Goal: Task Accomplishment & Management: Manage account settings

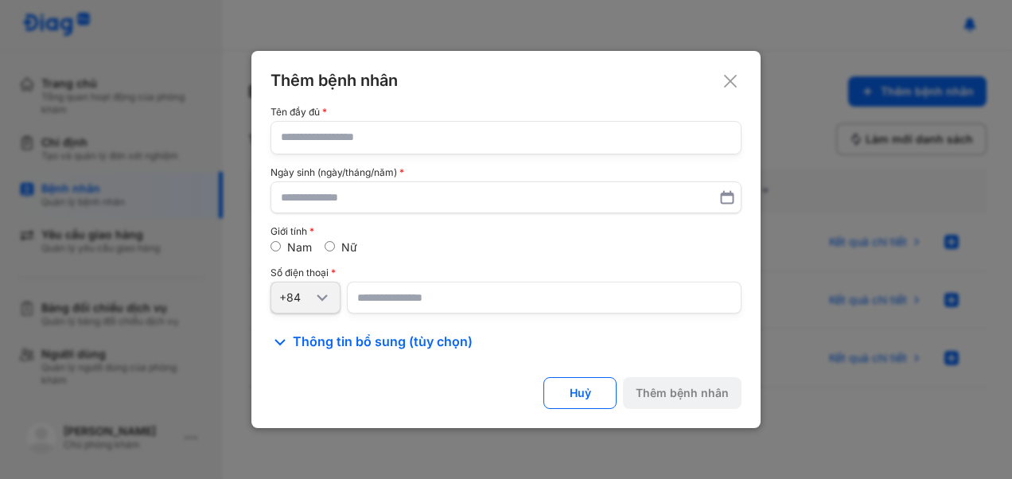
click at [727, 83] on icon at bounding box center [730, 81] width 16 height 16
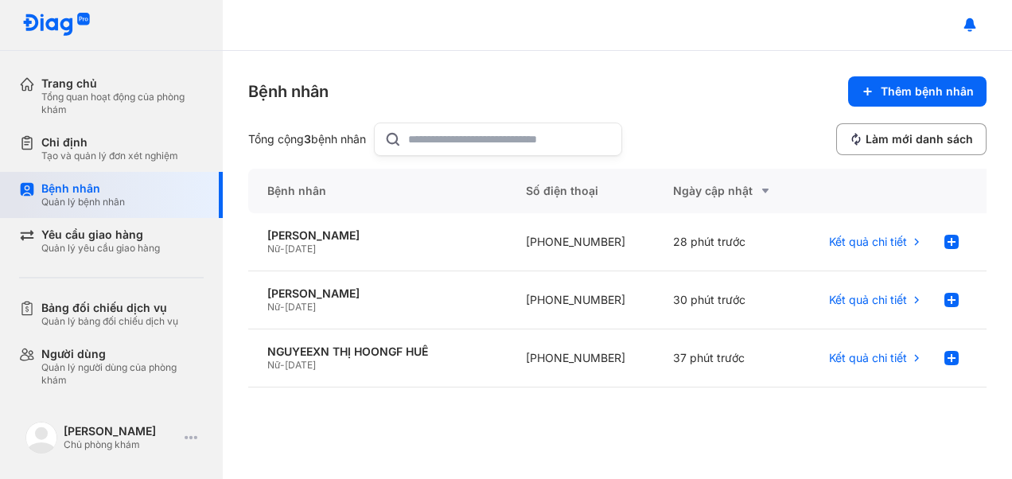
click at [64, 195] on div "Bệnh nhân" at bounding box center [83, 188] width 84 height 14
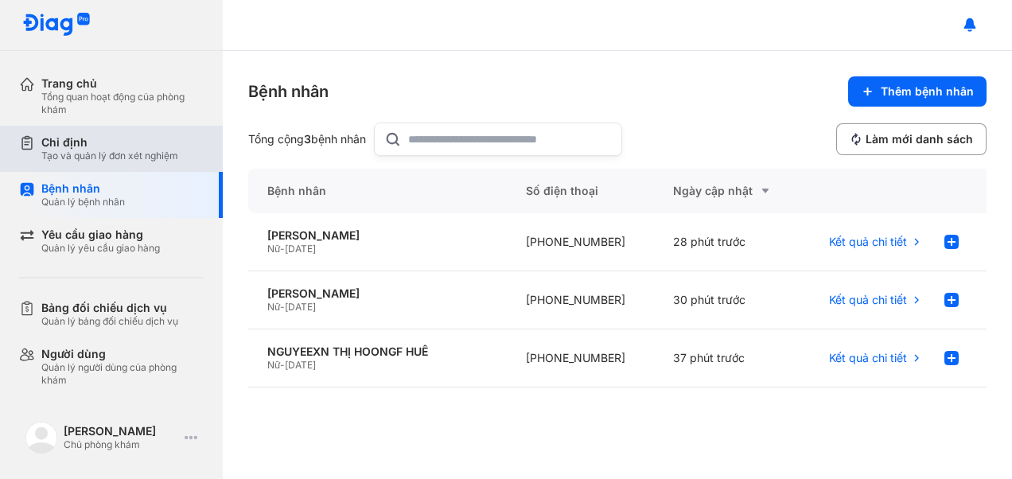
click at [66, 138] on div "Chỉ định" at bounding box center [109, 142] width 137 height 14
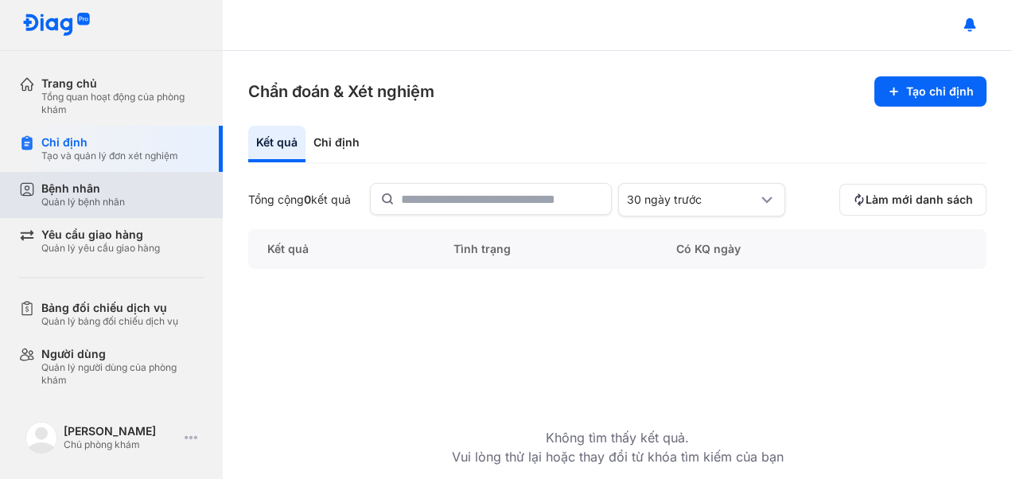
click at [74, 102] on div "Tổng quan hoạt động của phòng khám" at bounding box center [122, 103] width 162 height 25
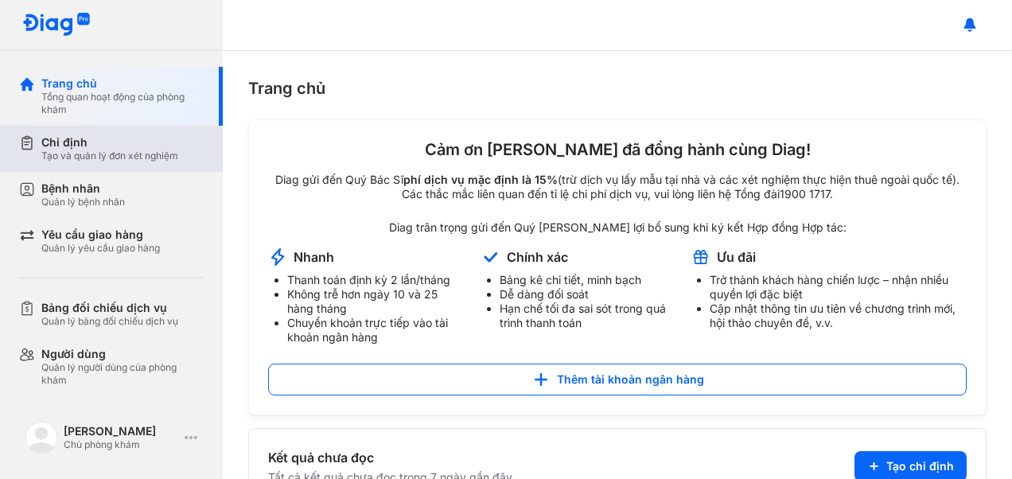
click at [86, 154] on div "Tạo và quản lý đơn xét nghiệm" at bounding box center [109, 156] width 137 height 13
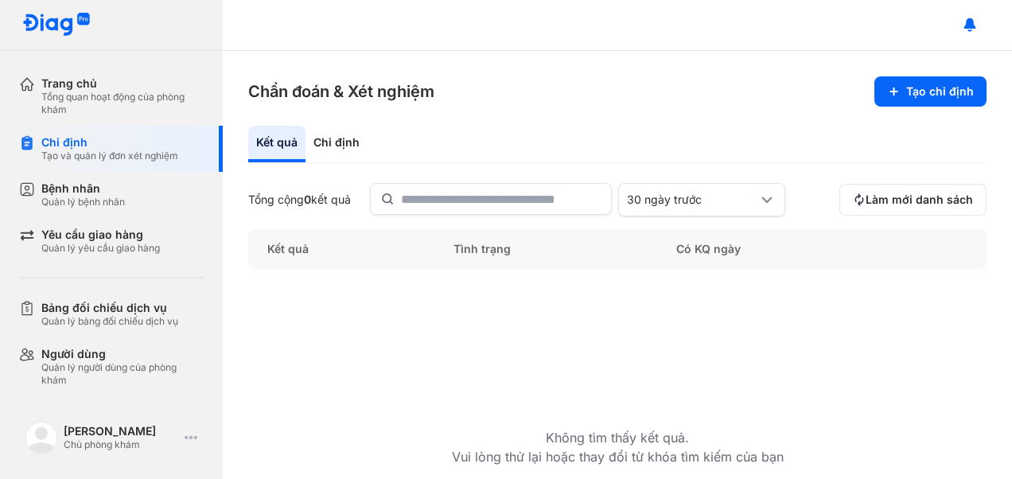
click at [454, 361] on div "Không tìm thấy kết quả. Vui lòng thử lại hoặc thay đổi từ khóa tìm kiếm của bạn" at bounding box center [618, 367] width 332 height 197
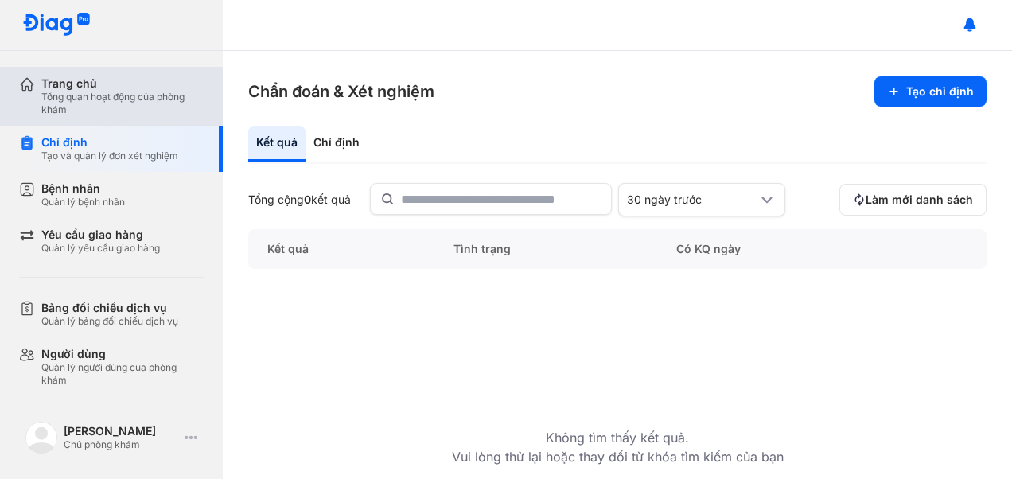
click at [89, 81] on div "Trang chủ" at bounding box center [122, 83] width 162 height 14
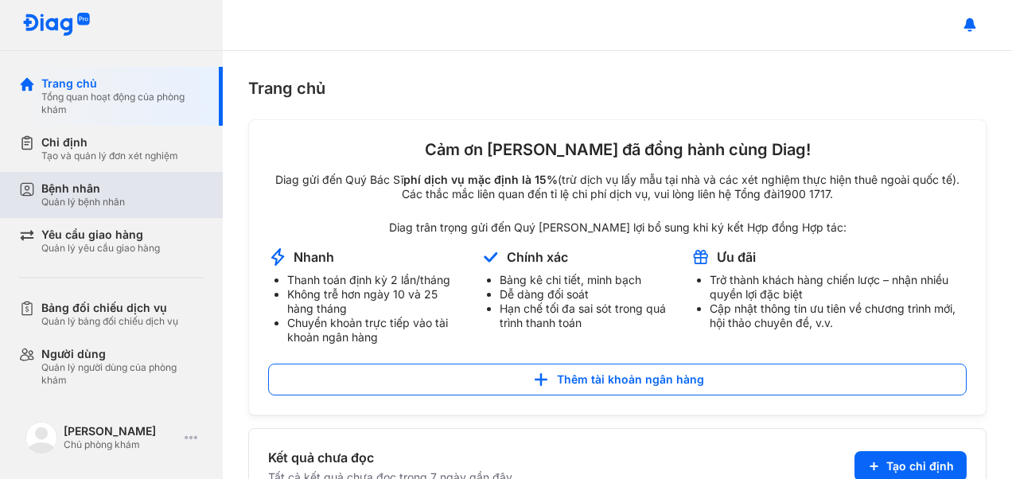
click at [109, 199] on div "Quản lý bệnh nhân" at bounding box center [83, 202] width 84 height 13
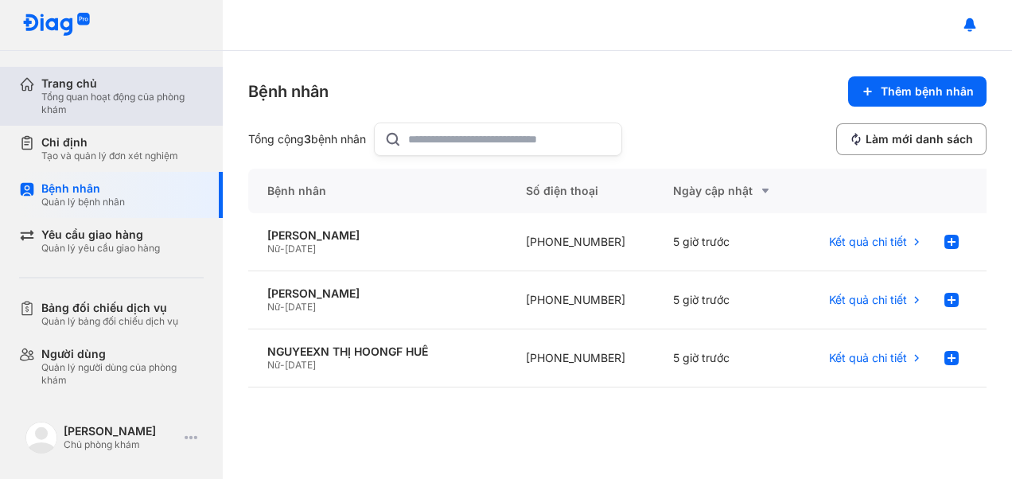
click at [88, 97] on div "Tổng quan hoạt động của phòng khám" at bounding box center [122, 103] width 162 height 25
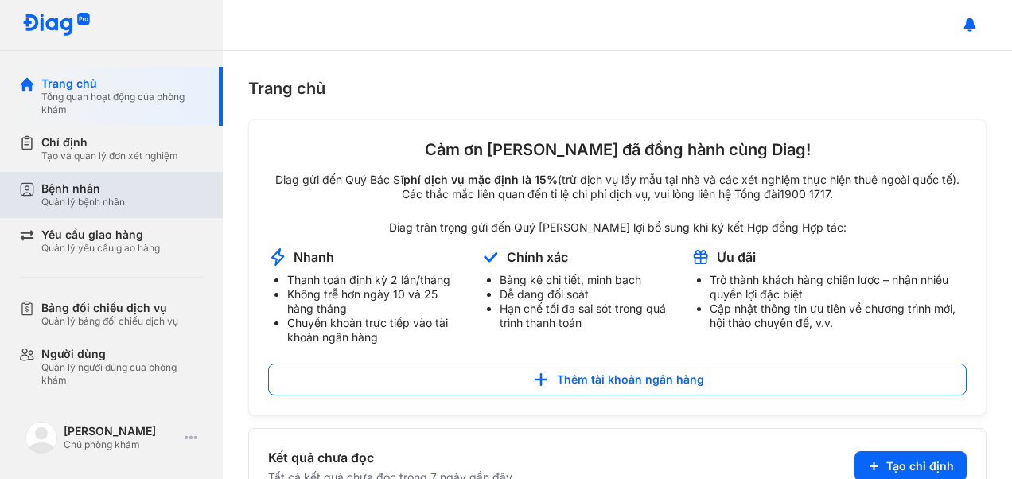
click at [86, 193] on div "Bệnh nhân" at bounding box center [83, 188] width 84 height 14
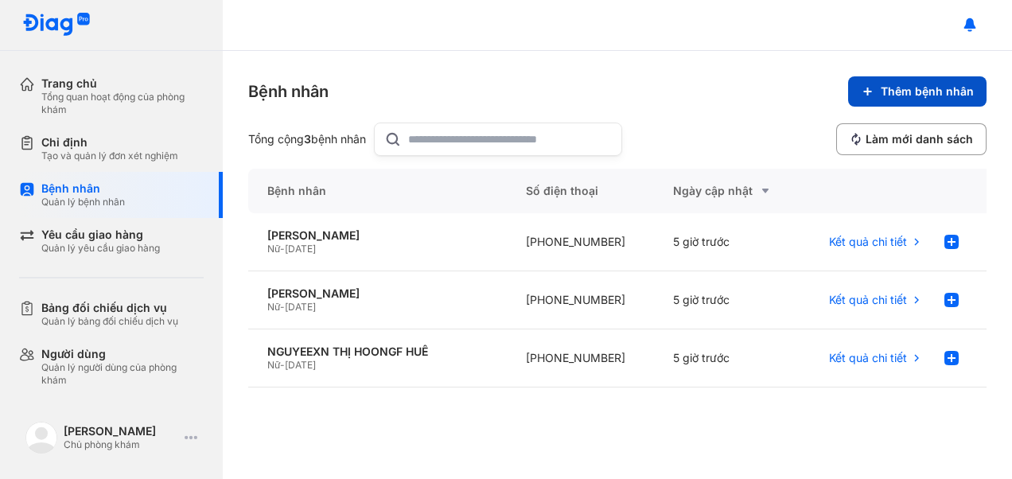
click at [947, 90] on span "Thêm bệnh nhân" at bounding box center [927, 91] width 93 height 14
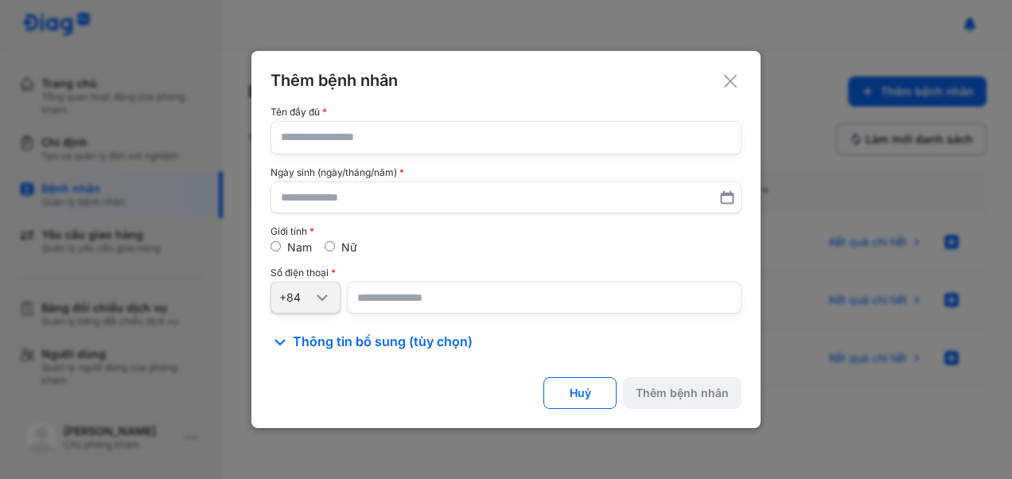
click at [735, 79] on icon at bounding box center [730, 81] width 16 height 16
